Goal: Task Accomplishment & Management: Use online tool/utility

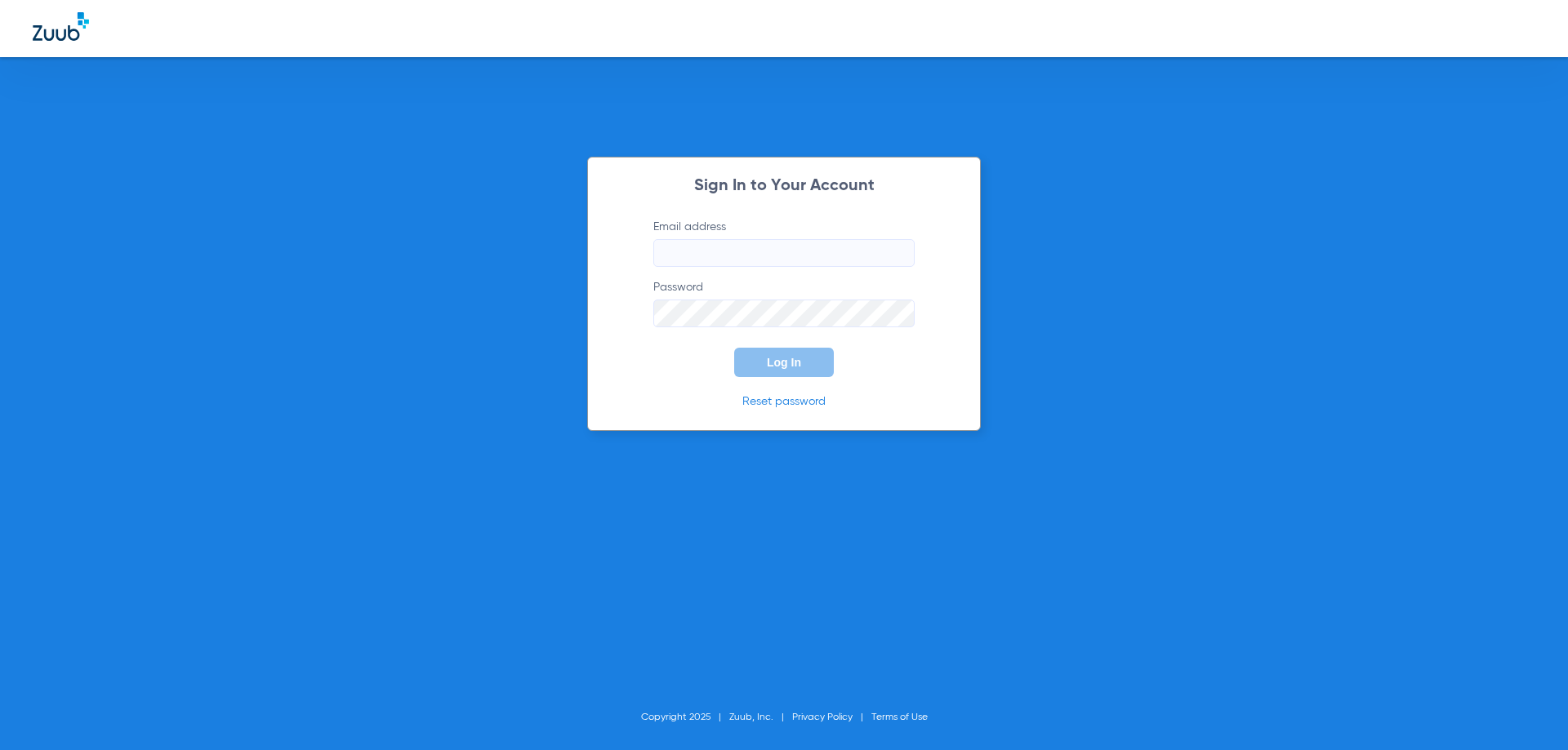
type input "[EMAIL_ADDRESS][DOMAIN_NAME]"
click at [457, 312] on div "Sign In to Your Account Email address [EMAIL_ADDRESS][DOMAIN_NAME] Password Log…" at bounding box center [784, 375] width 1568 height 750
click at [816, 365] on button "Log In" at bounding box center [784, 362] width 100 height 30
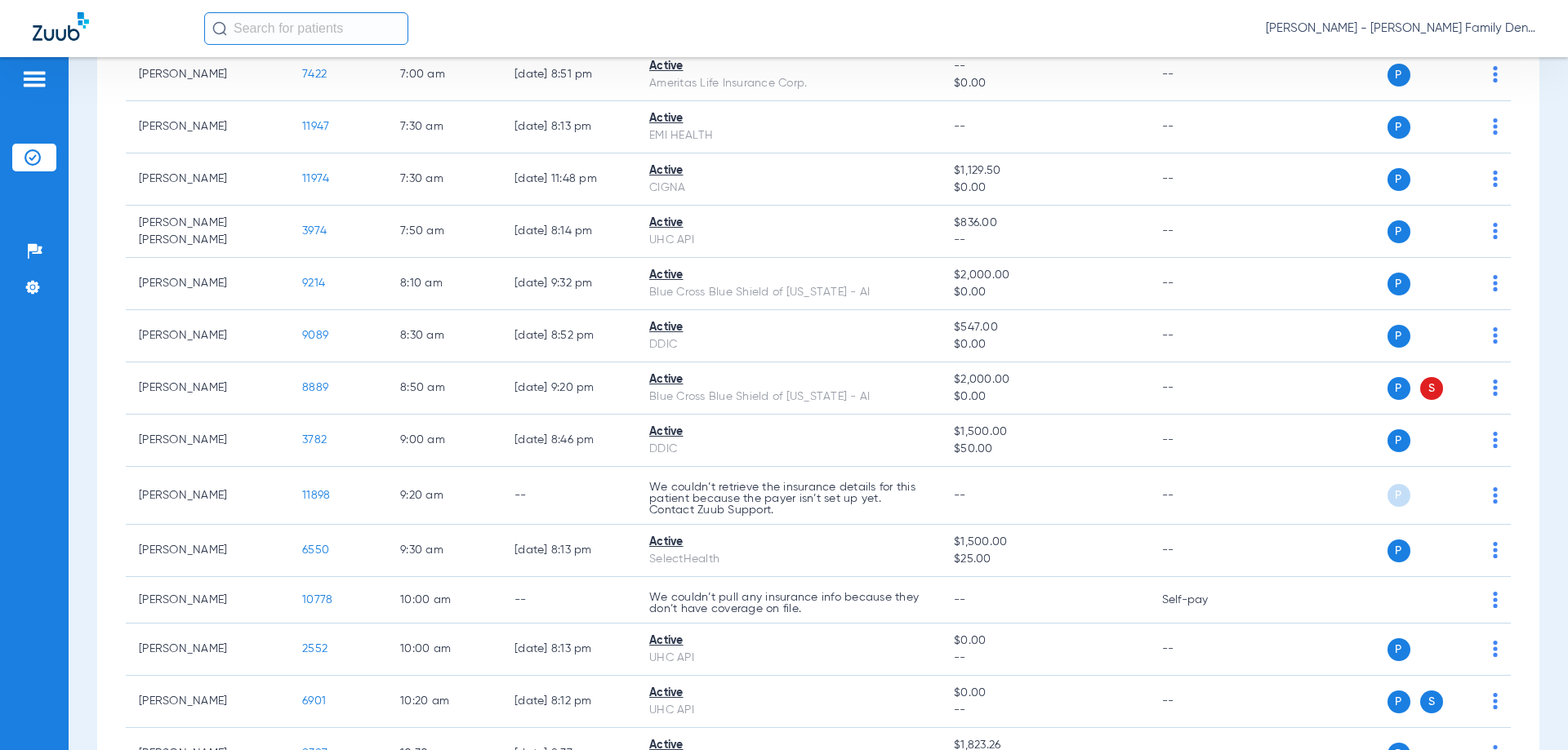
scroll to position [245, 0]
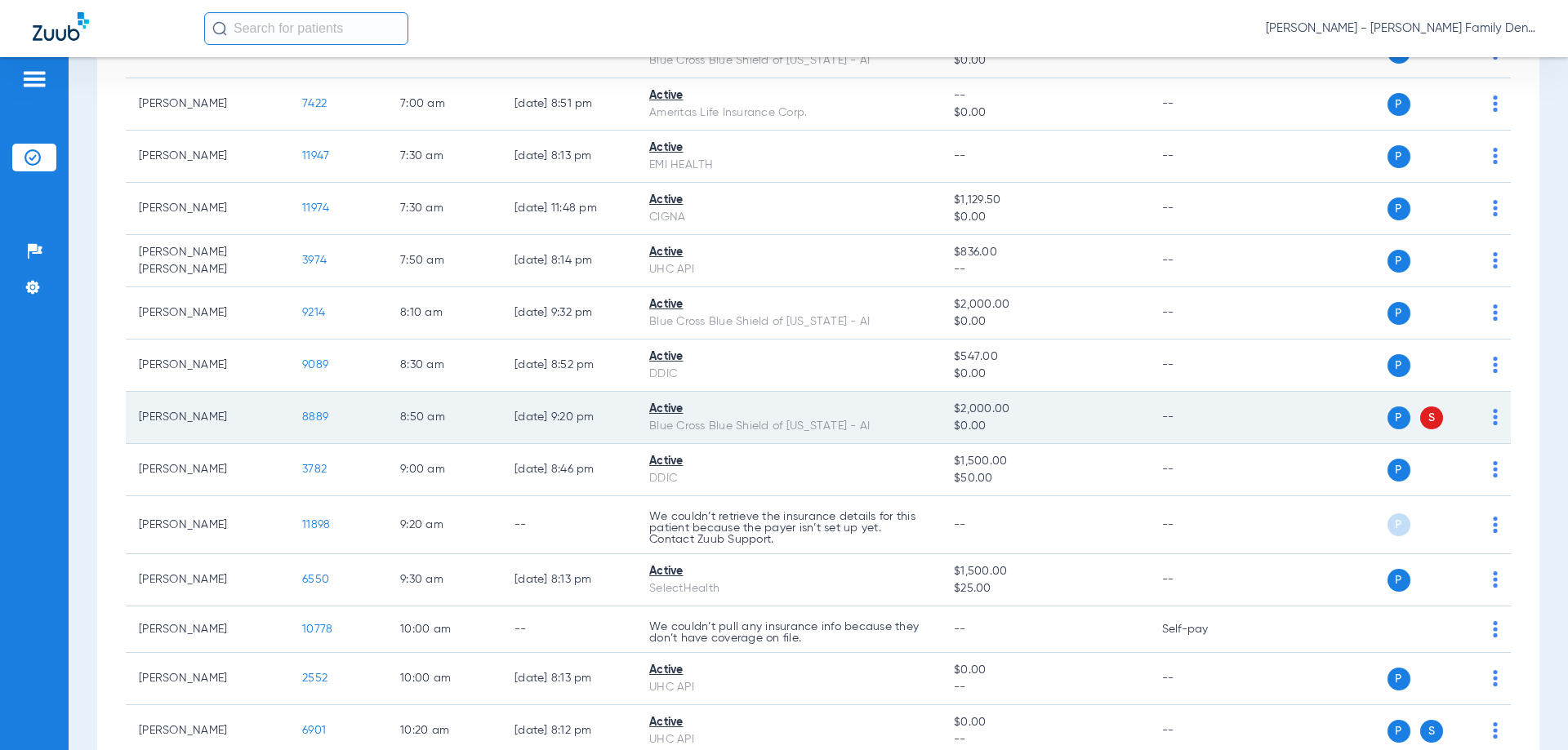
click at [321, 418] on span "8889" at bounding box center [316, 417] width 26 height 11
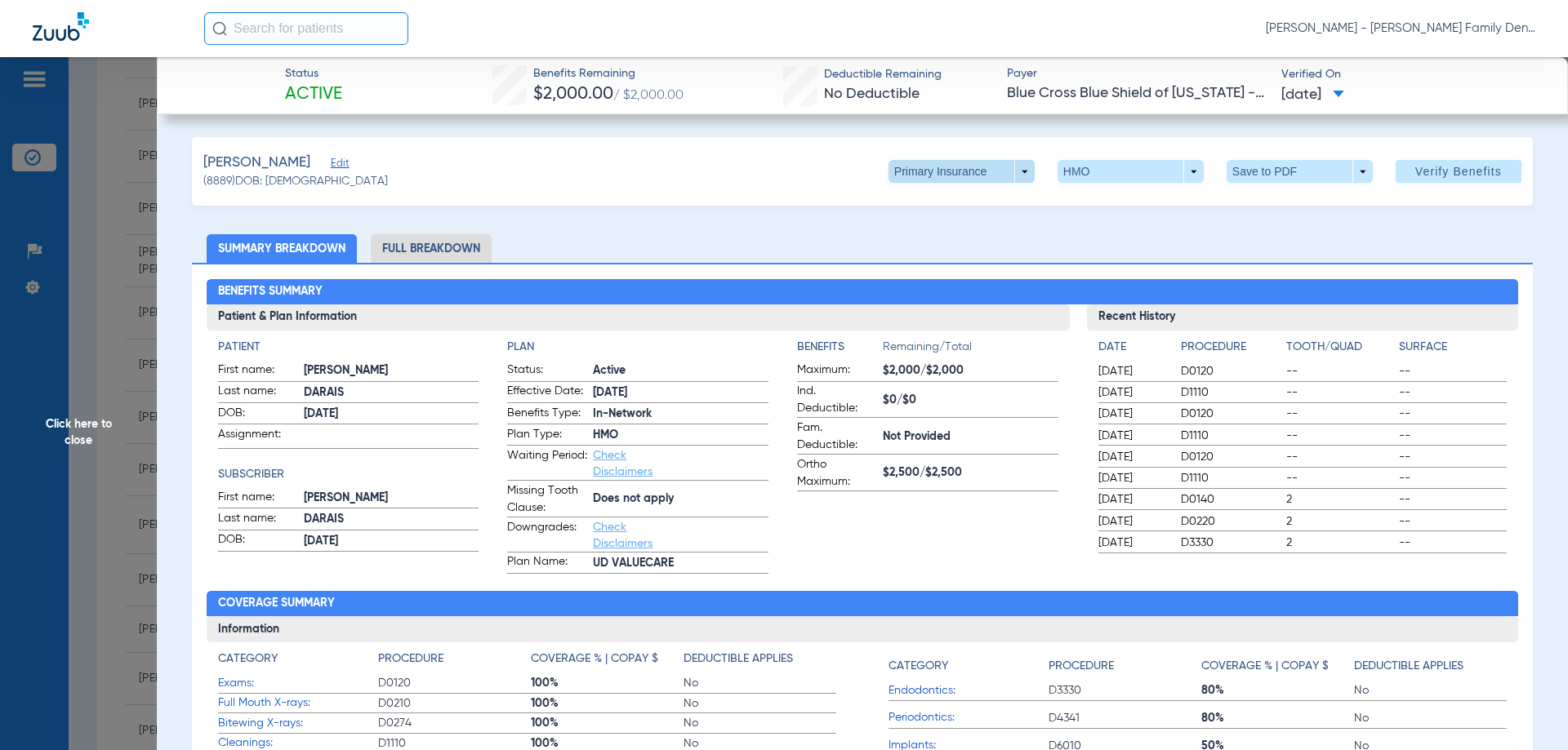
click at [1016, 167] on span at bounding box center [961, 171] width 146 height 23
click at [916, 234] on span "Secondary Insurance" at bounding box center [943, 237] width 107 height 11
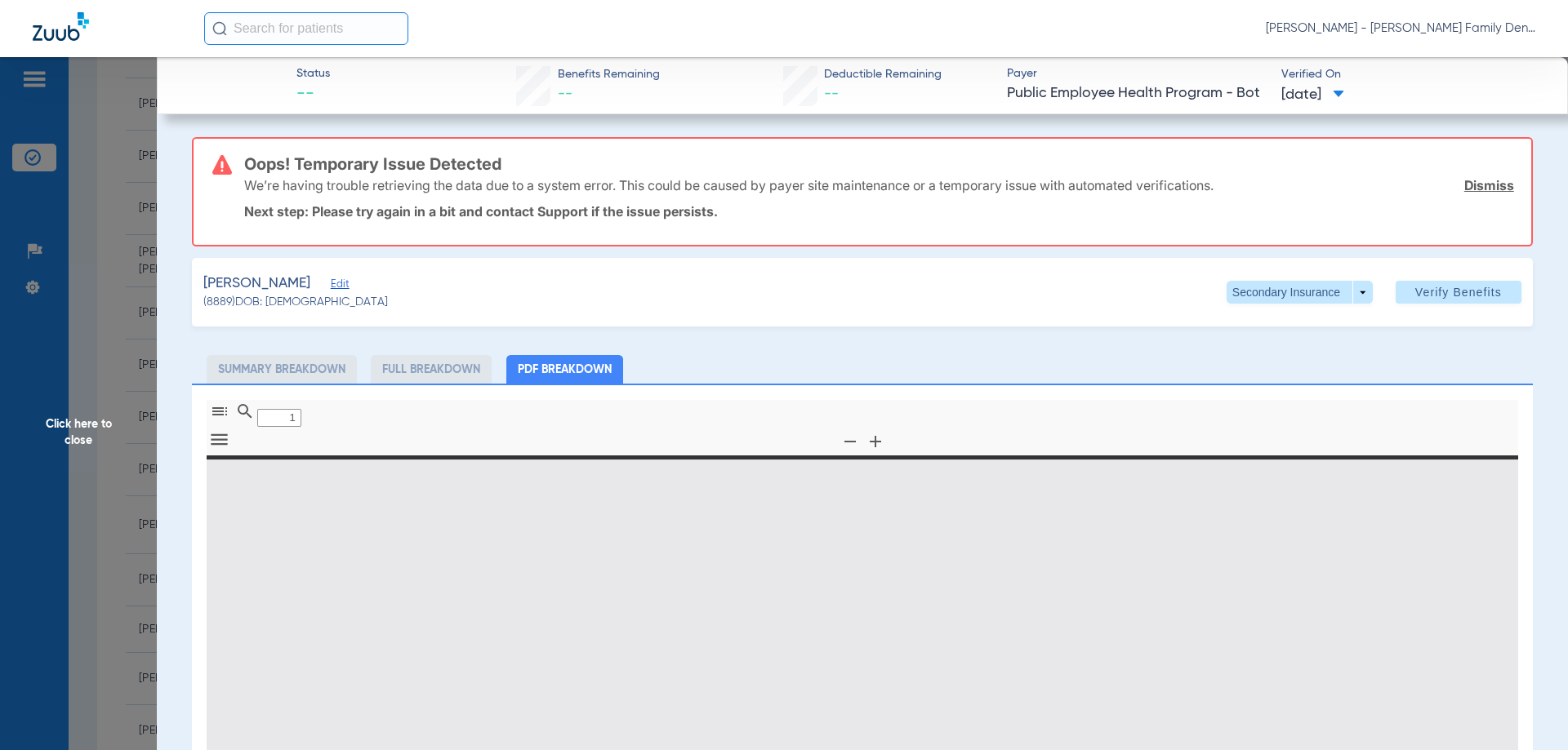
type input "0"
select select "page-width"
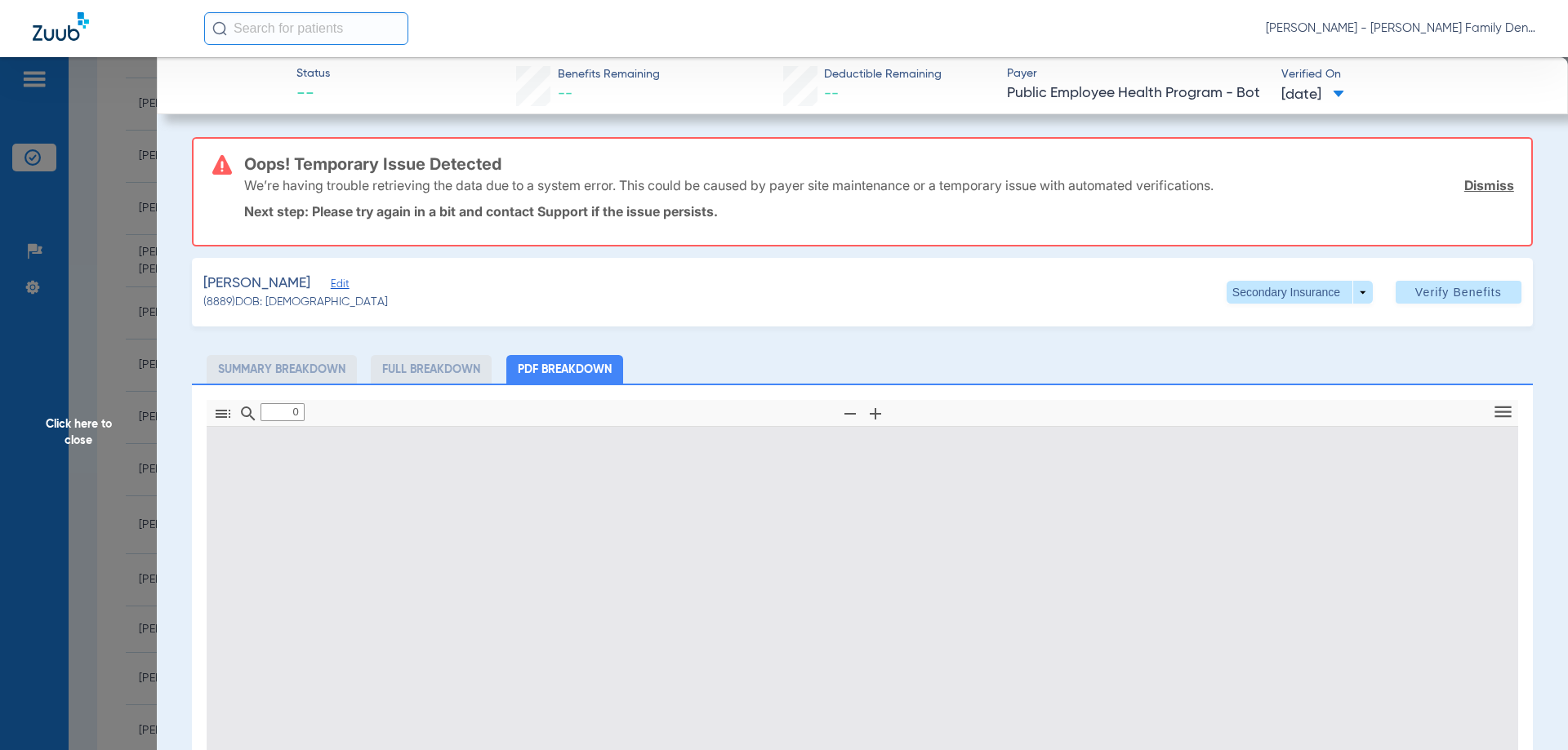
type input "1"
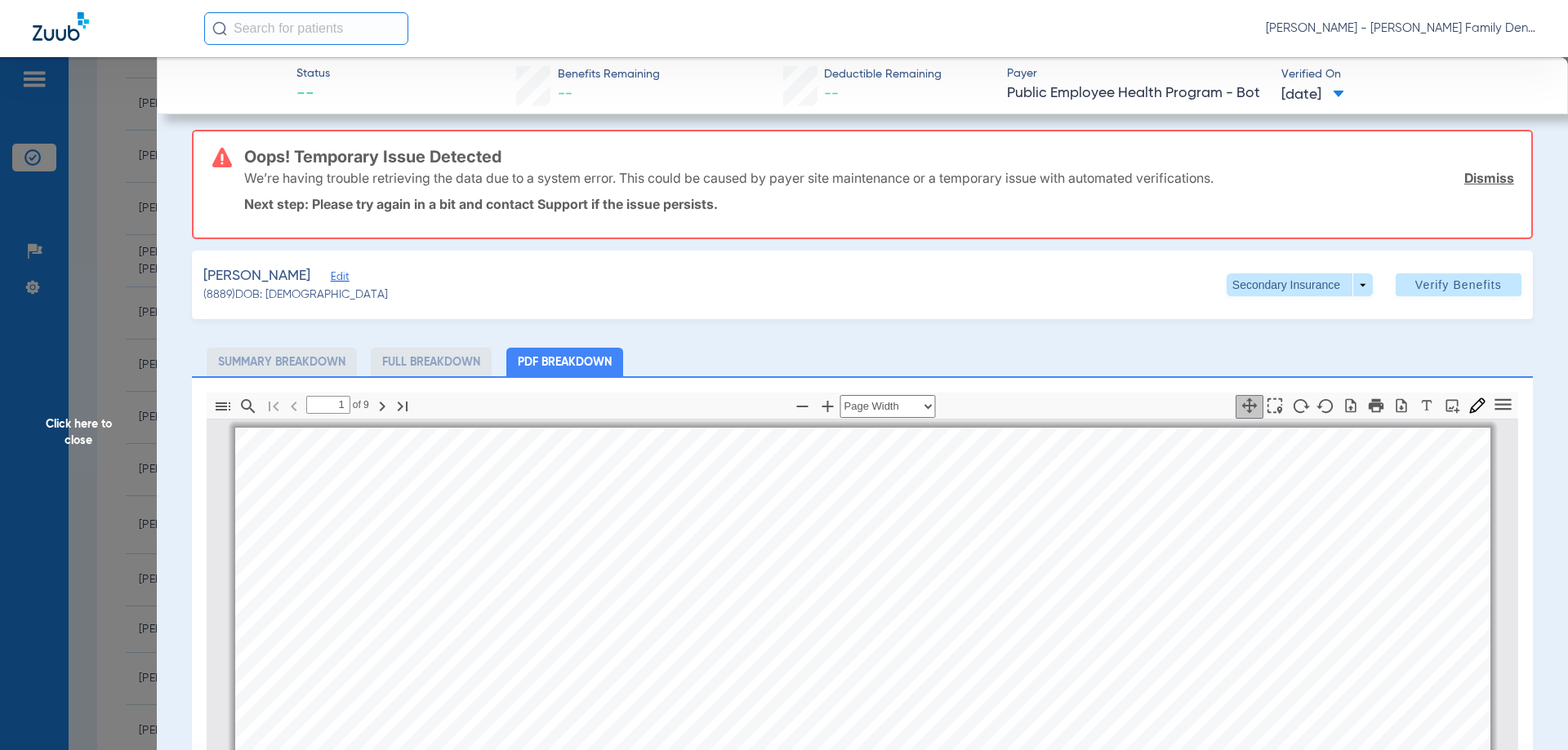
scroll to position [0, 0]
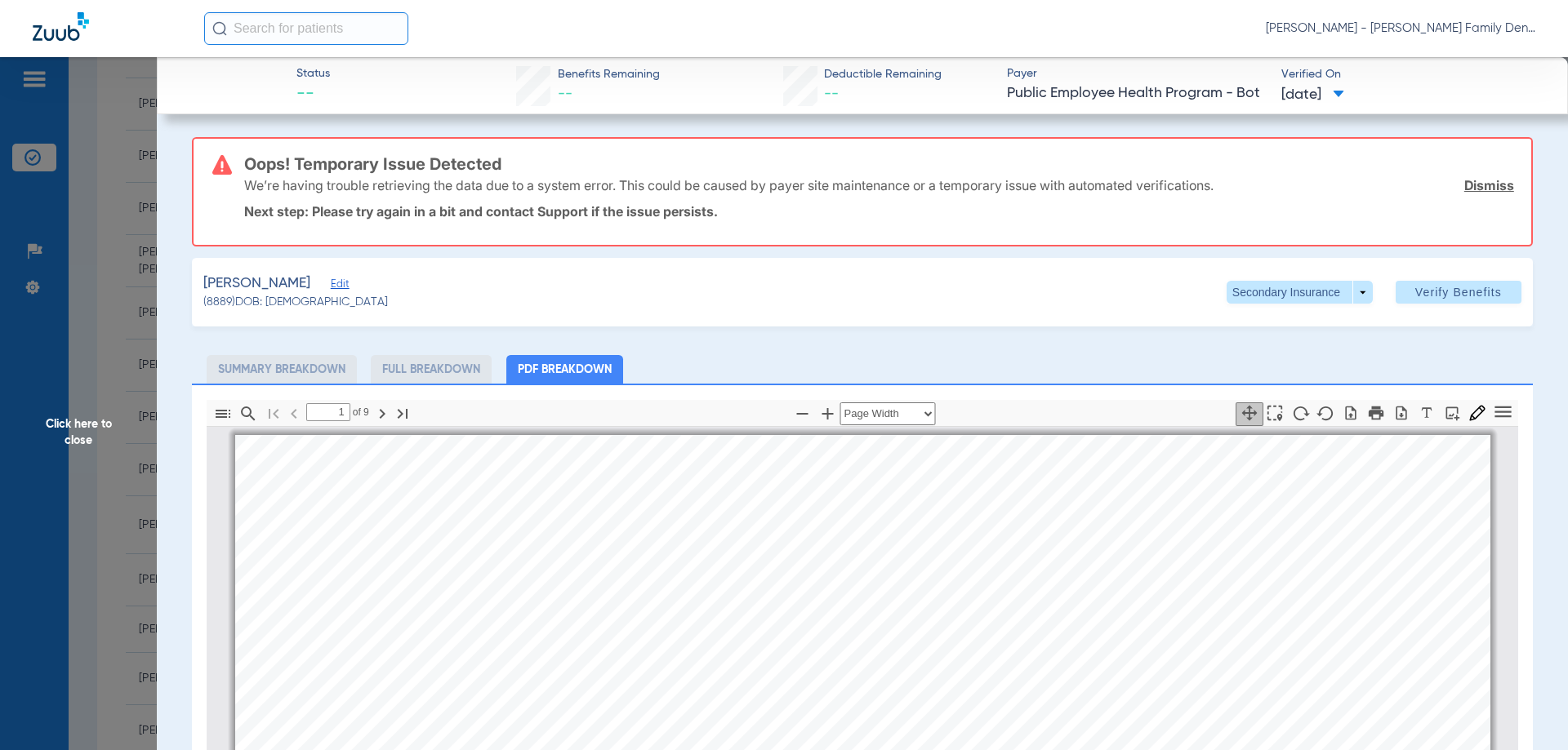
click at [83, 423] on span "Click here to close" at bounding box center [78, 432] width 157 height 750
